Goal: Transaction & Acquisition: Book appointment/travel/reservation

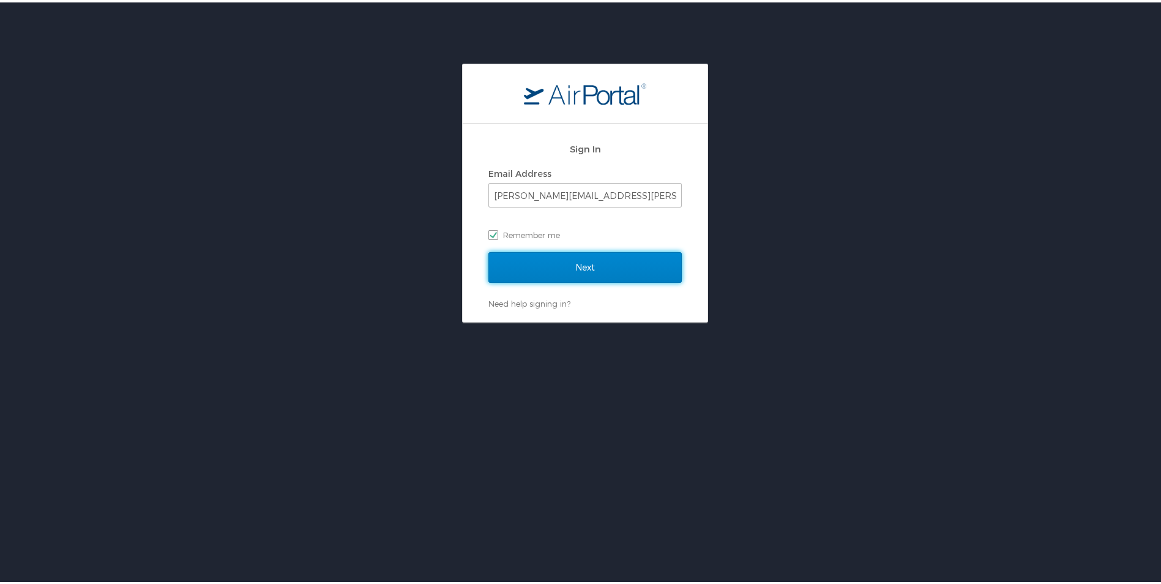
click at [623, 260] on input "Next" at bounding box center [585, 265] width 193 height 31
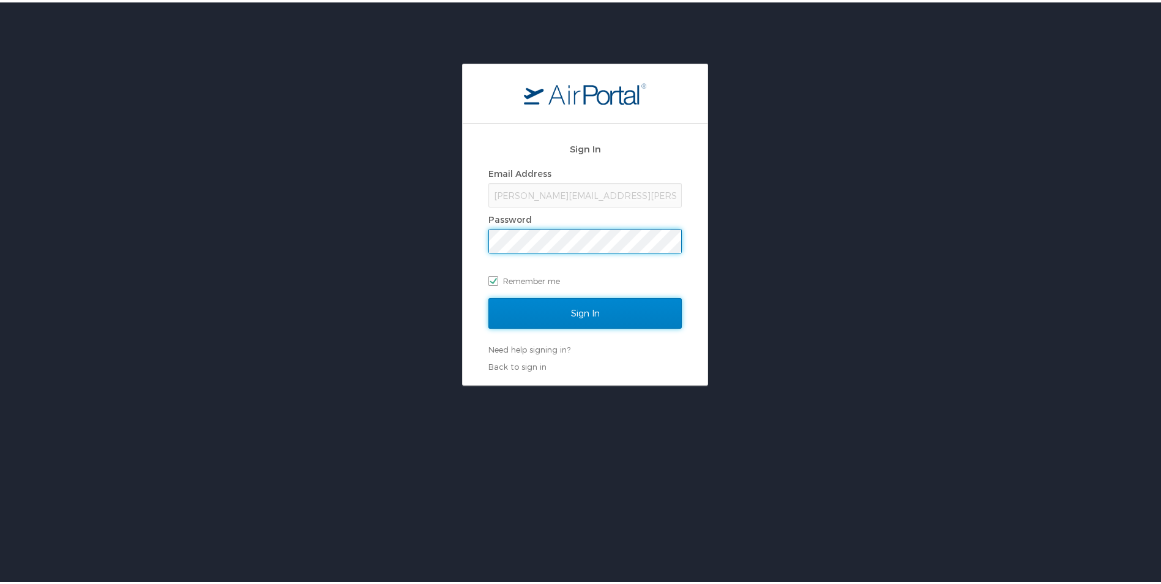
click at [576, 314] on input "Sign In" at bounding box center [585, 311] width 193 height 31
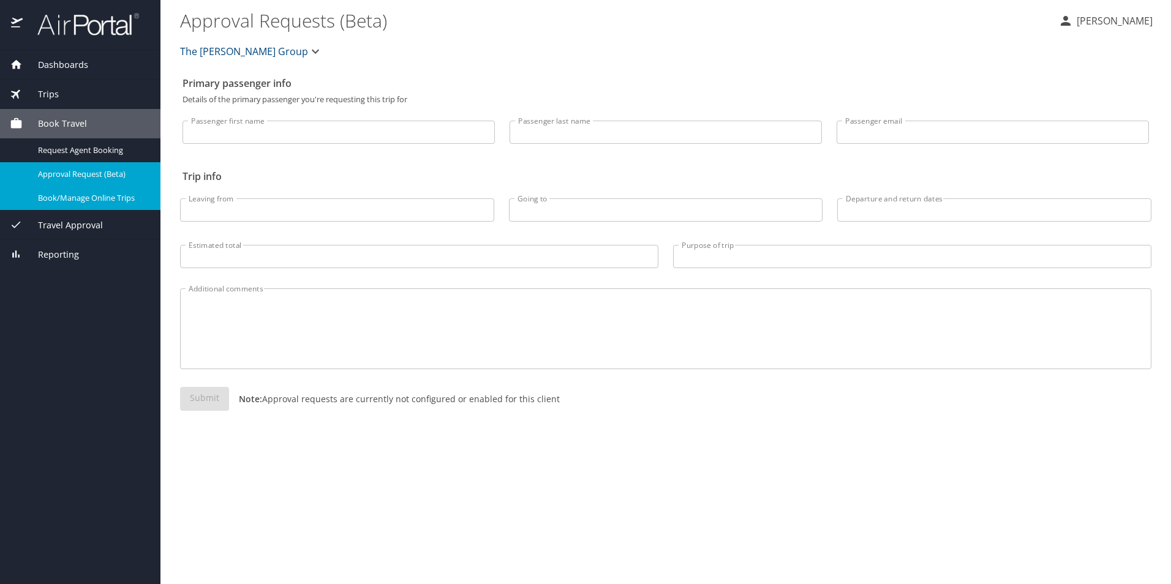
click at [73, 193] on span "Book/Manage Online Trips" at bounding box center [92, 198] width 108 height 12
click at [77, 199] on span "Book/Manage Online Trips" at bounding box center [92, 198] width 108 height 12
